Goal: Task Accomplishment & Management: Manage account settings

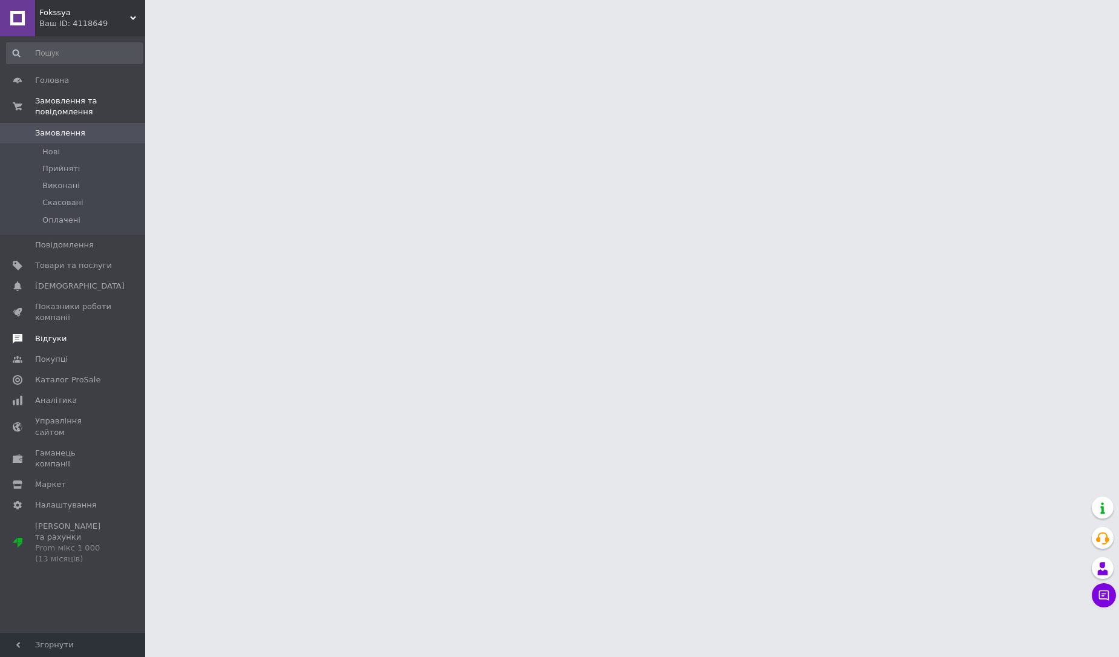
click at [56, 248] on span "Повідомлення" at bounding box center [64, 245] width 59 height 11
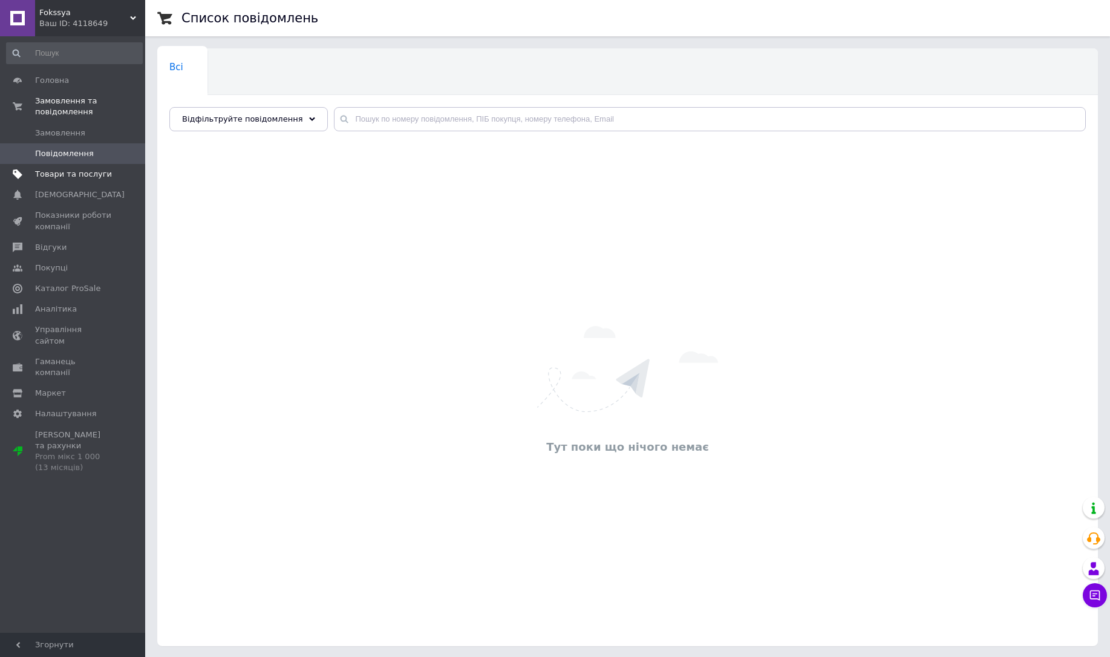
click at [73, 177] on span "Товари та послуги" at bounding box center [73, 174] width 77 height 11
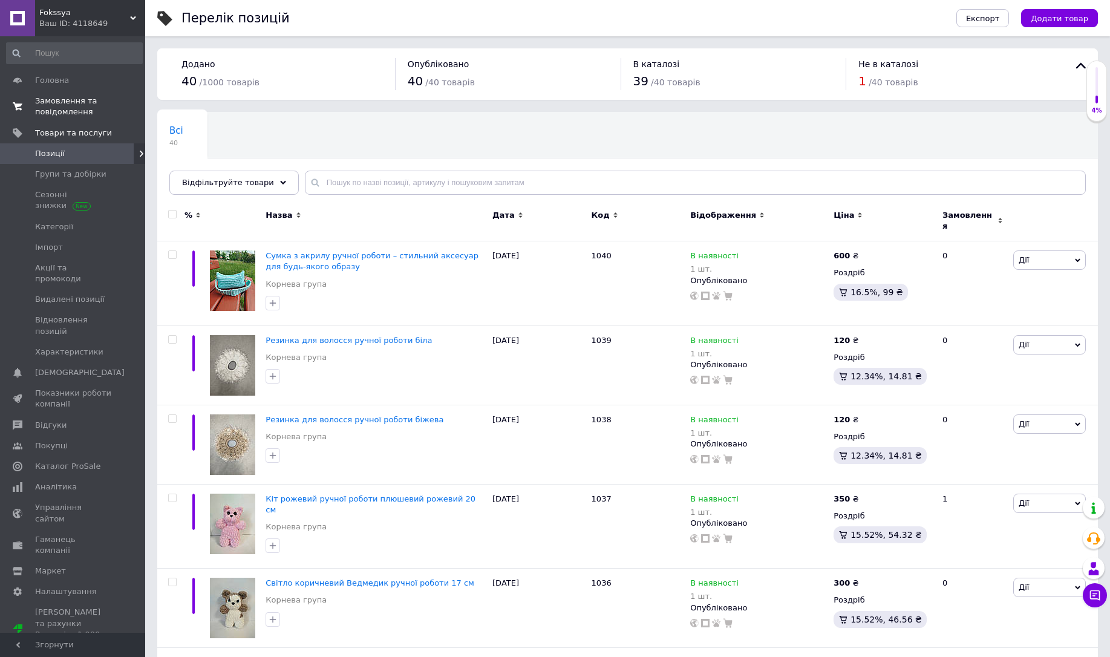
click at [105, 119] on link "Замовлення та повідомлення 0 0" at bounding box center [74, 106] width 149 height 31
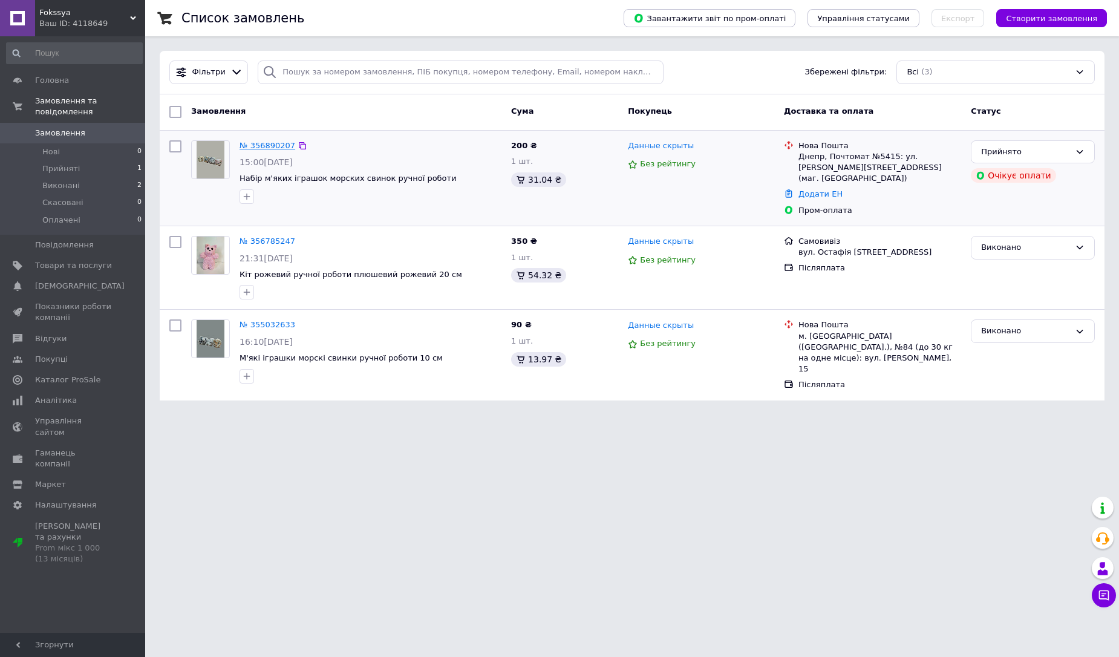
click at [264, 148] on link "№ 356890207" at bounding box center [268, 145] width 56 height 9
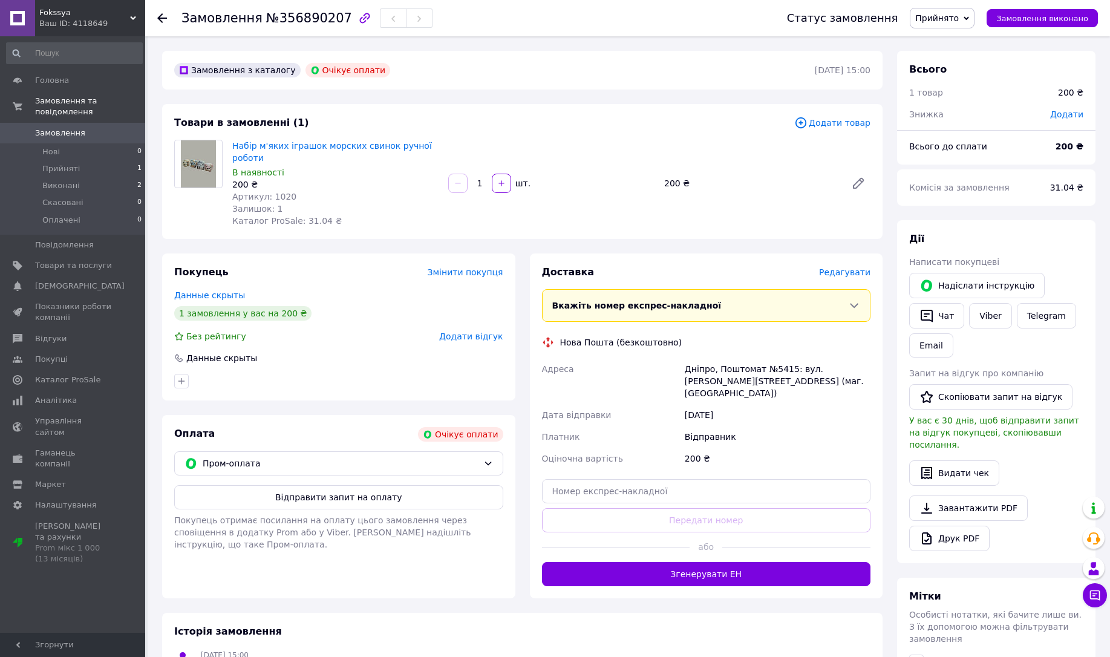
click at [112, 129] on span "0" at bounding box center [128, 133] width 33 height 11
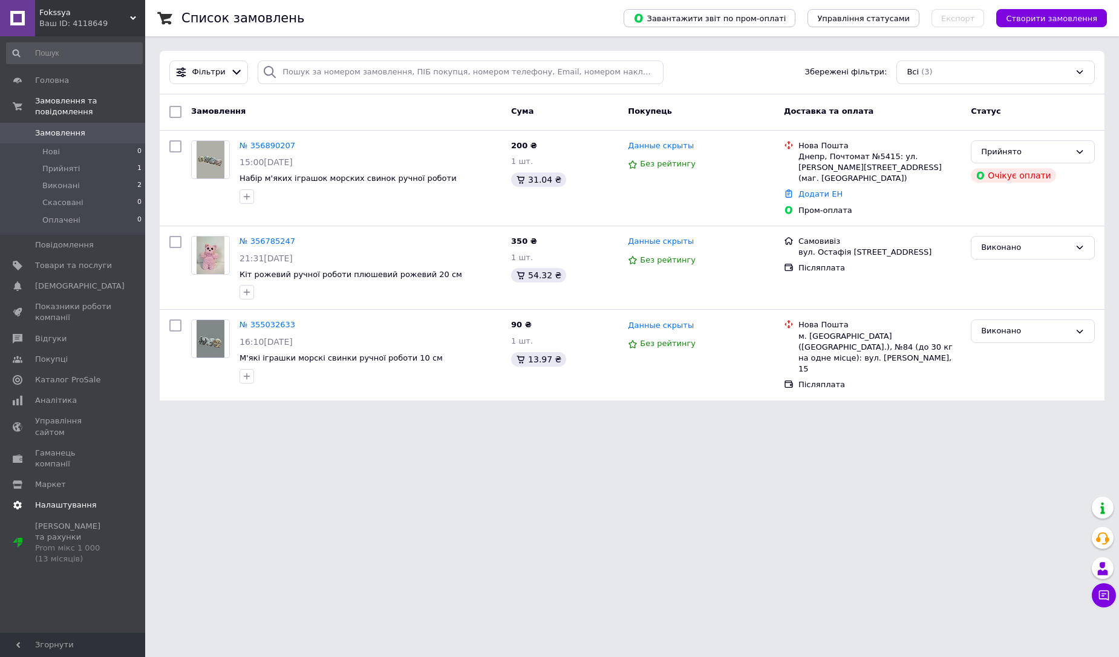
click at [83, 500] on span "Налаштування" at bounding box center [66, 505] width 62 height 11
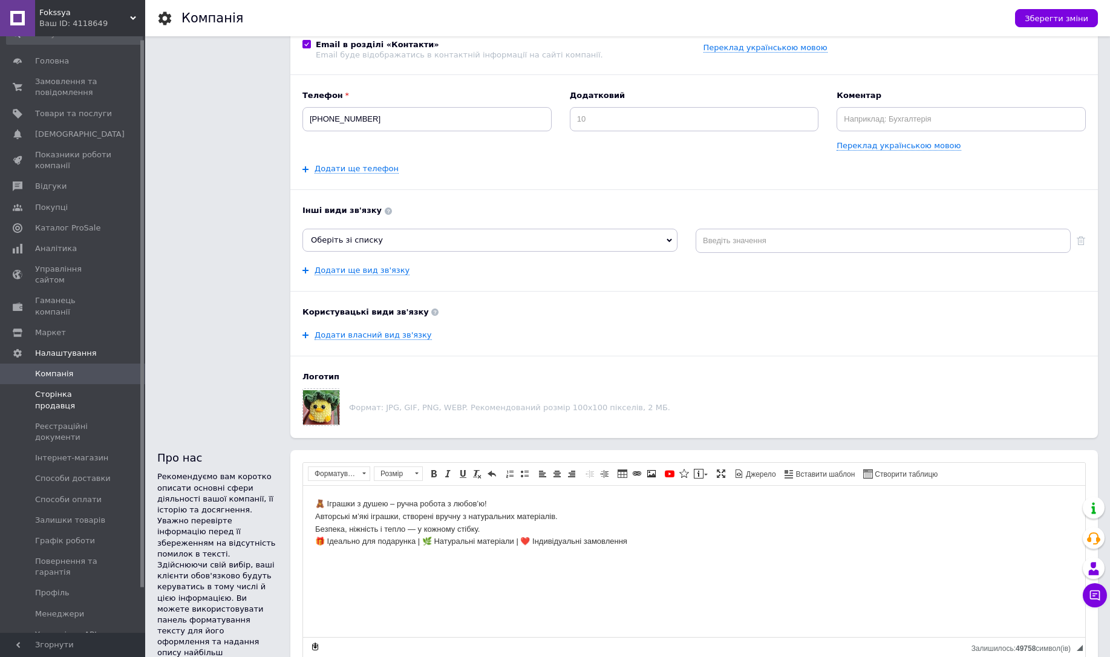
scroll to position [52, 0]
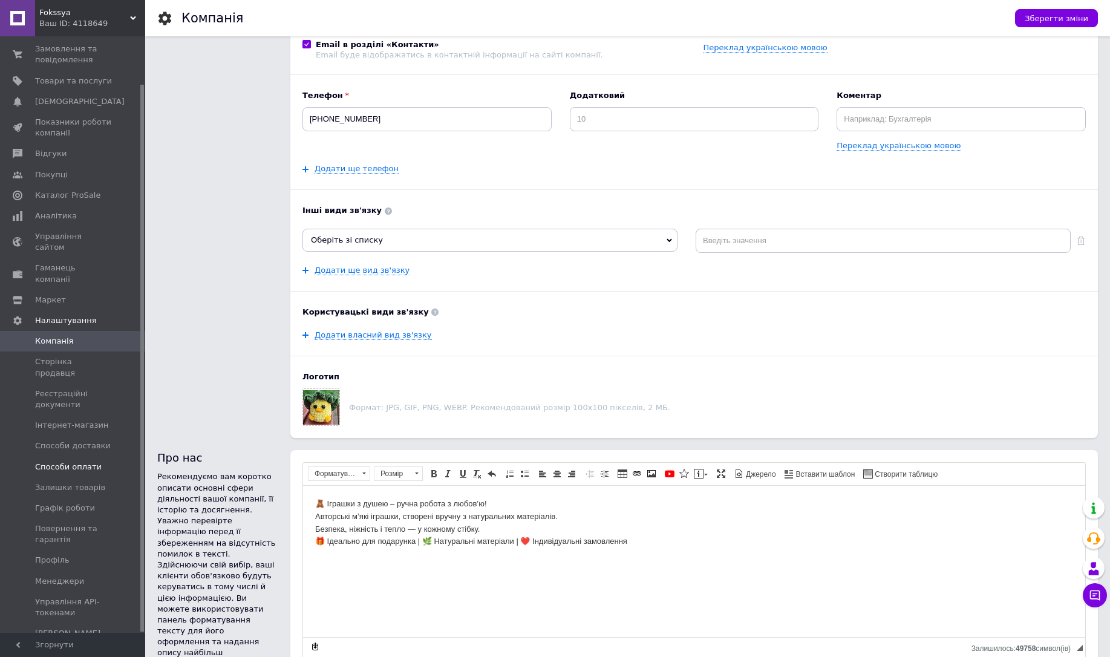
click at [71, 457] on link "Способи оплати" at bounding box center [74, 467] width 149 height 21
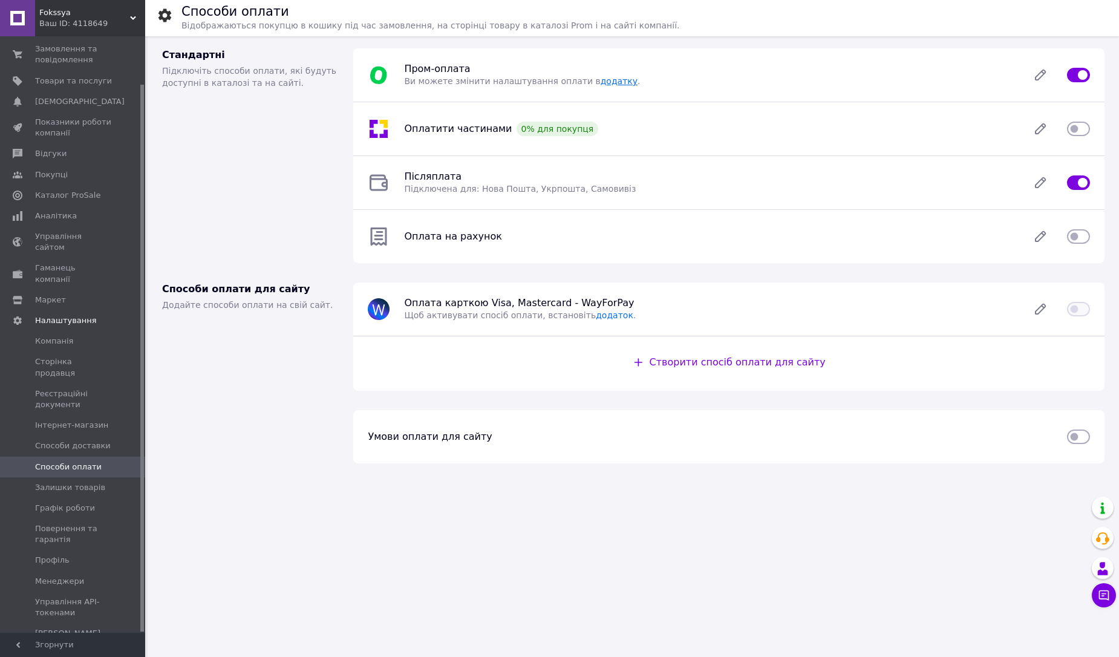
click at [601, 82] on link "додатку" at bounding box center [619, 81] width 37 height 10
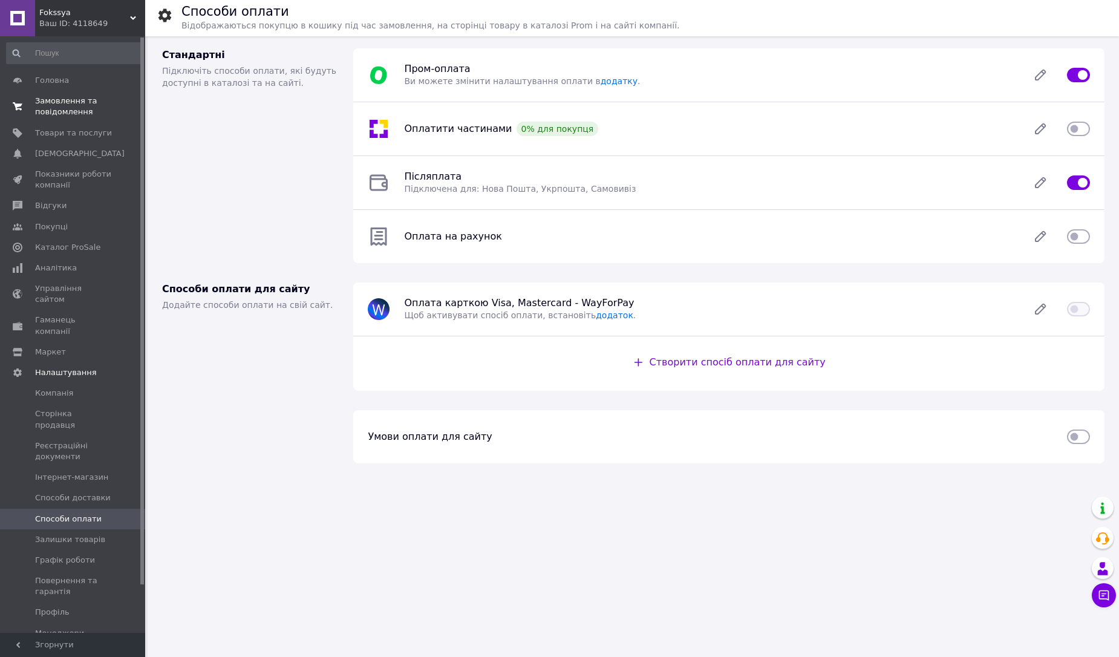
click at [80, 118] on link "Замовлення та повідомлення 0 0" at bounding box center [74, 106] width 149 height 31
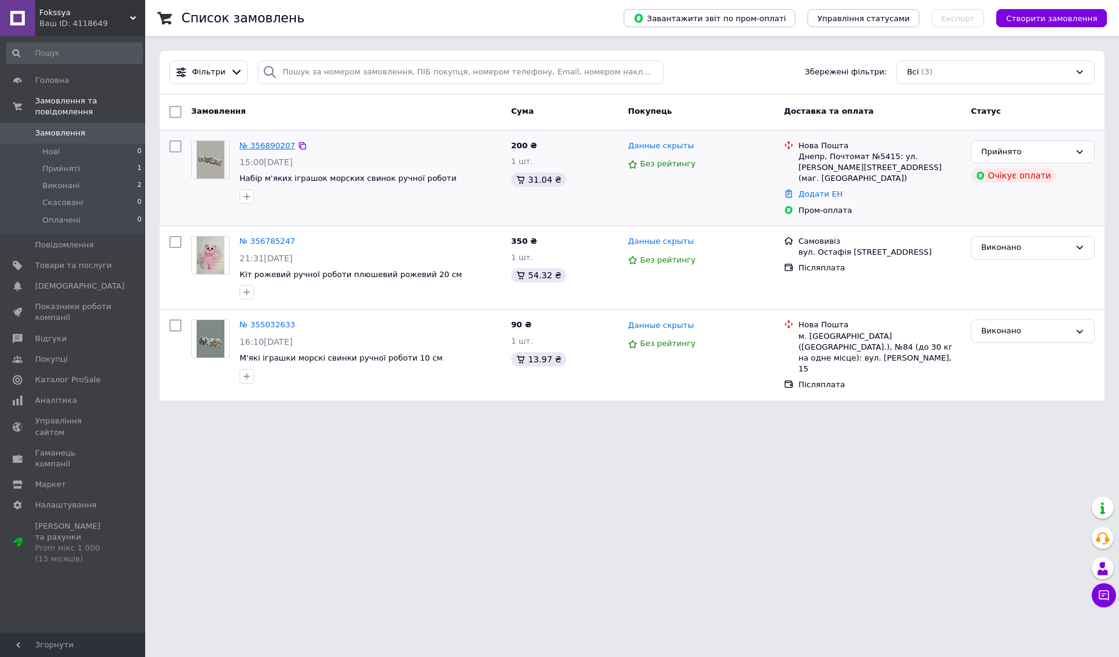
click at [265, 148] on link "№ 356890207" at bounding box center [268, 145] width 56 height 9
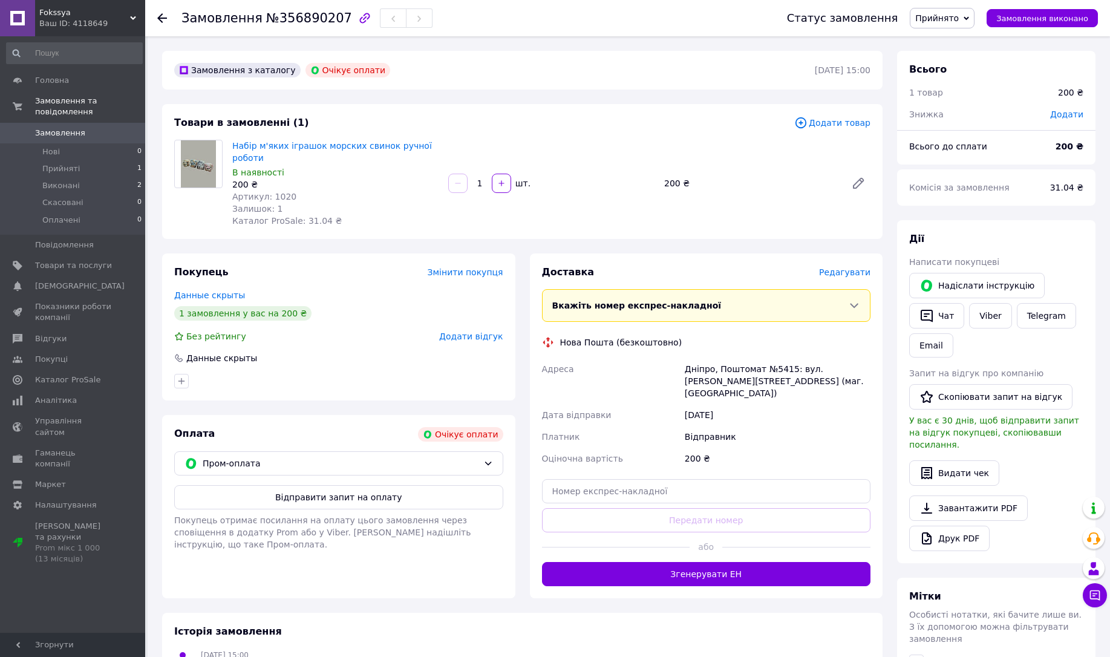
click at [110, 14] on span "Fokssya" at bounding box center [84, 12] width 91 height 11
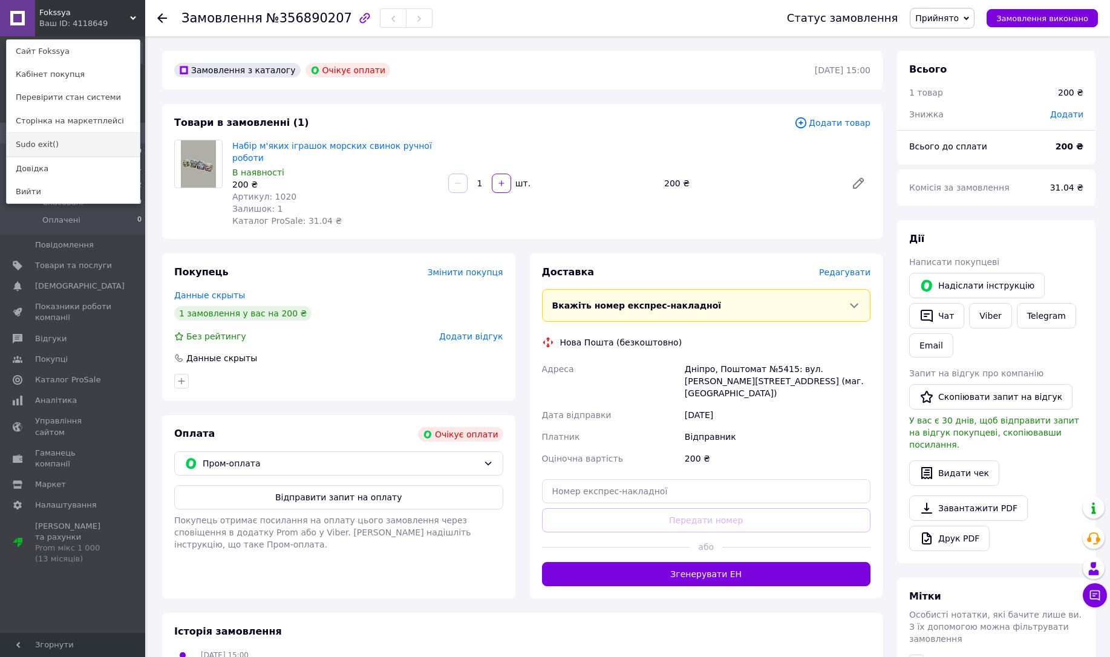
click at [60, 150] on link "Sudo exit()" at bounding box center [73, 144] width 133 height 23
